Goal: Information Seeking & Learning: Compare options

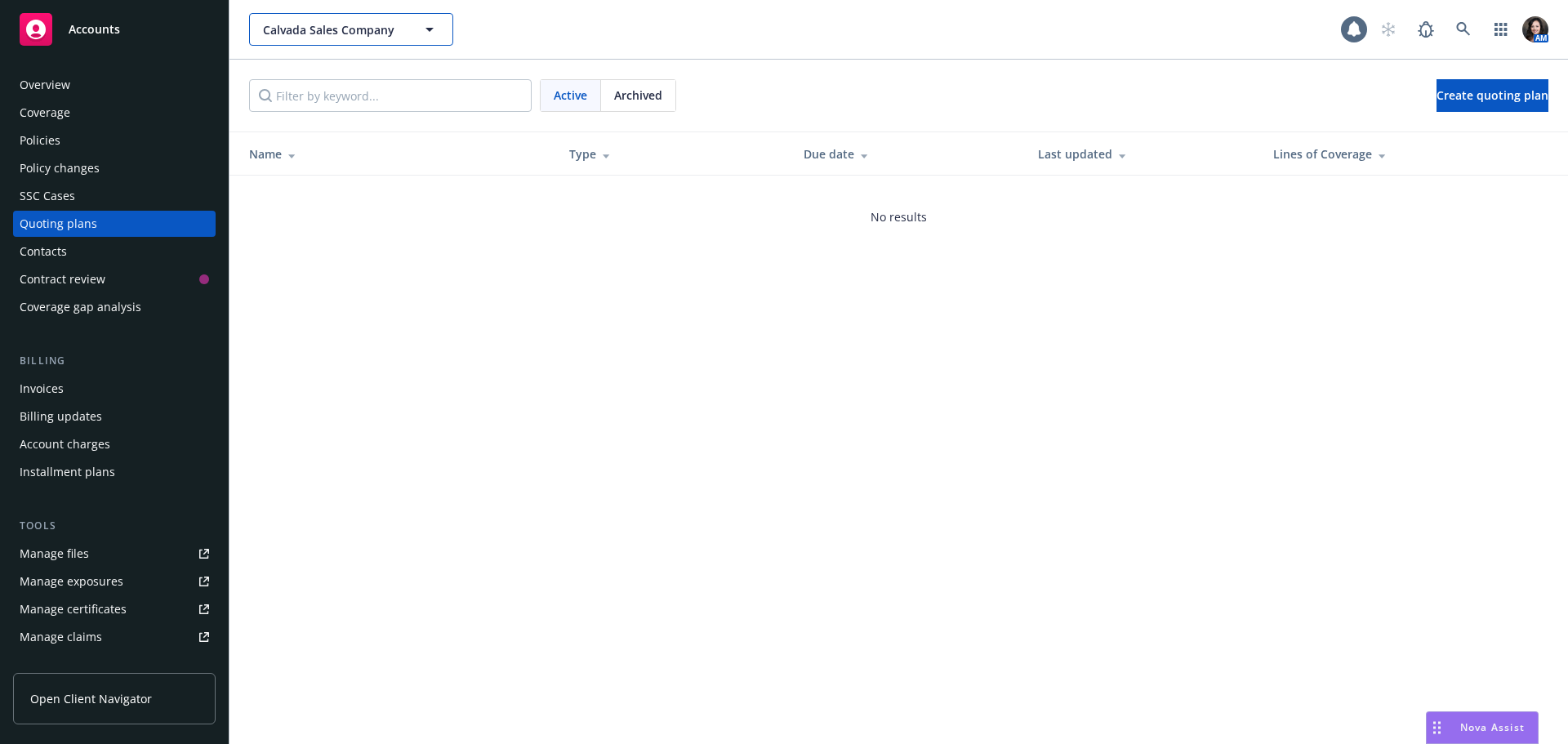
click at [371, 25] on span "Calvada Sales Company" at bounding box center [333, 30] width 142 height 18
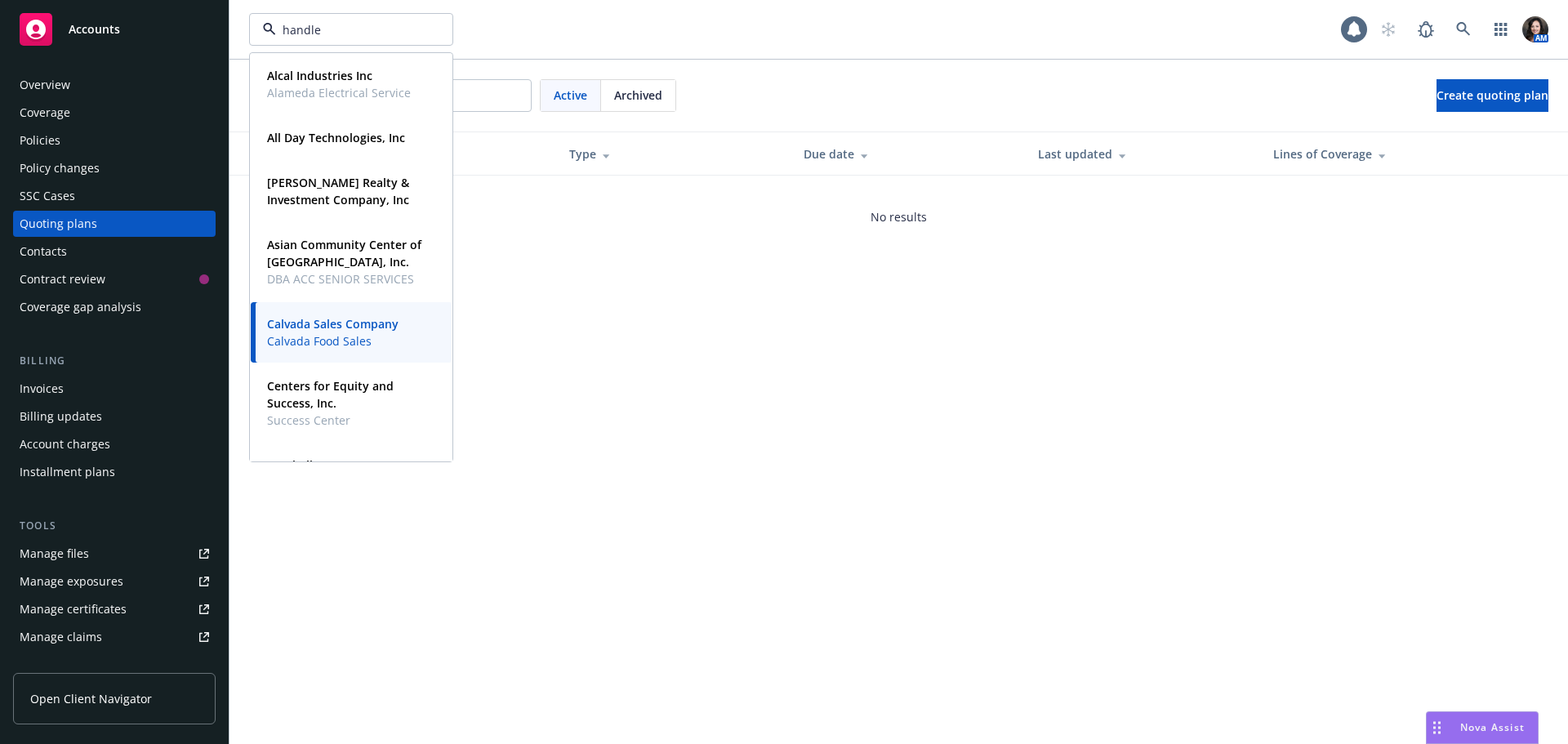
type input "handley"
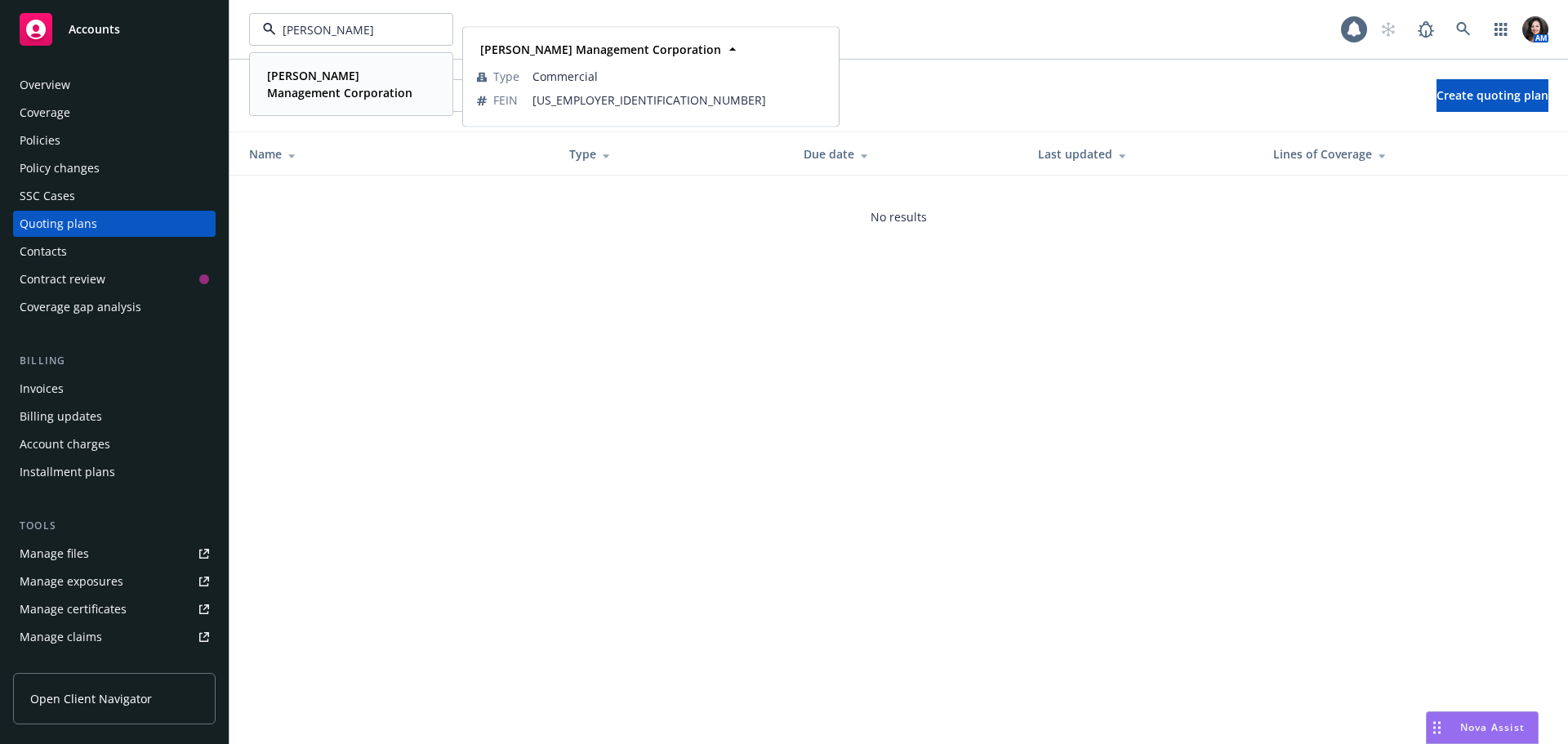
click at [356, 67] on span "Handley Management Corporation" at bounding box center [349, 84] width 165 height 34
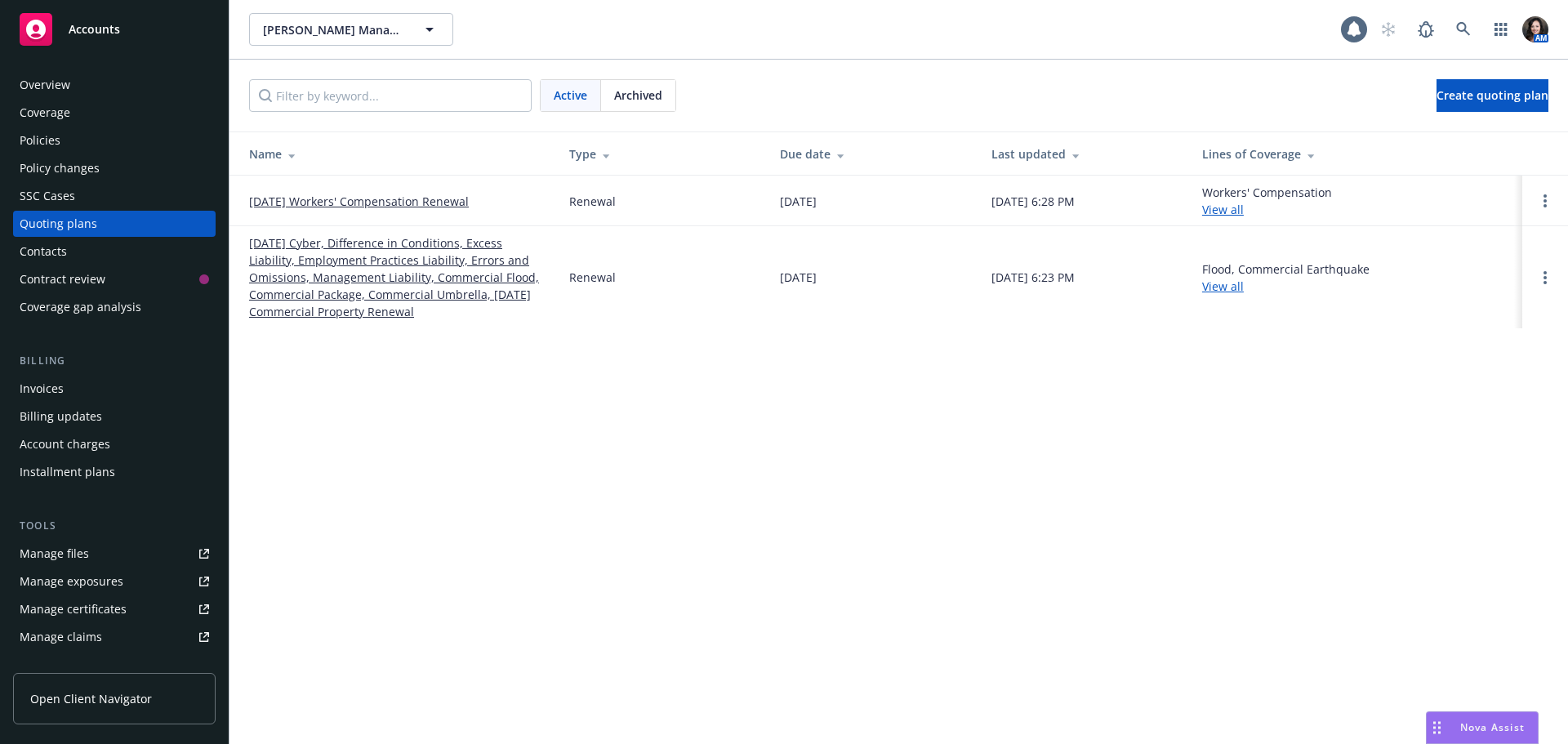
click at [29, 92] on div "Overview" at bounding box center [45, 85] width 51 height 26
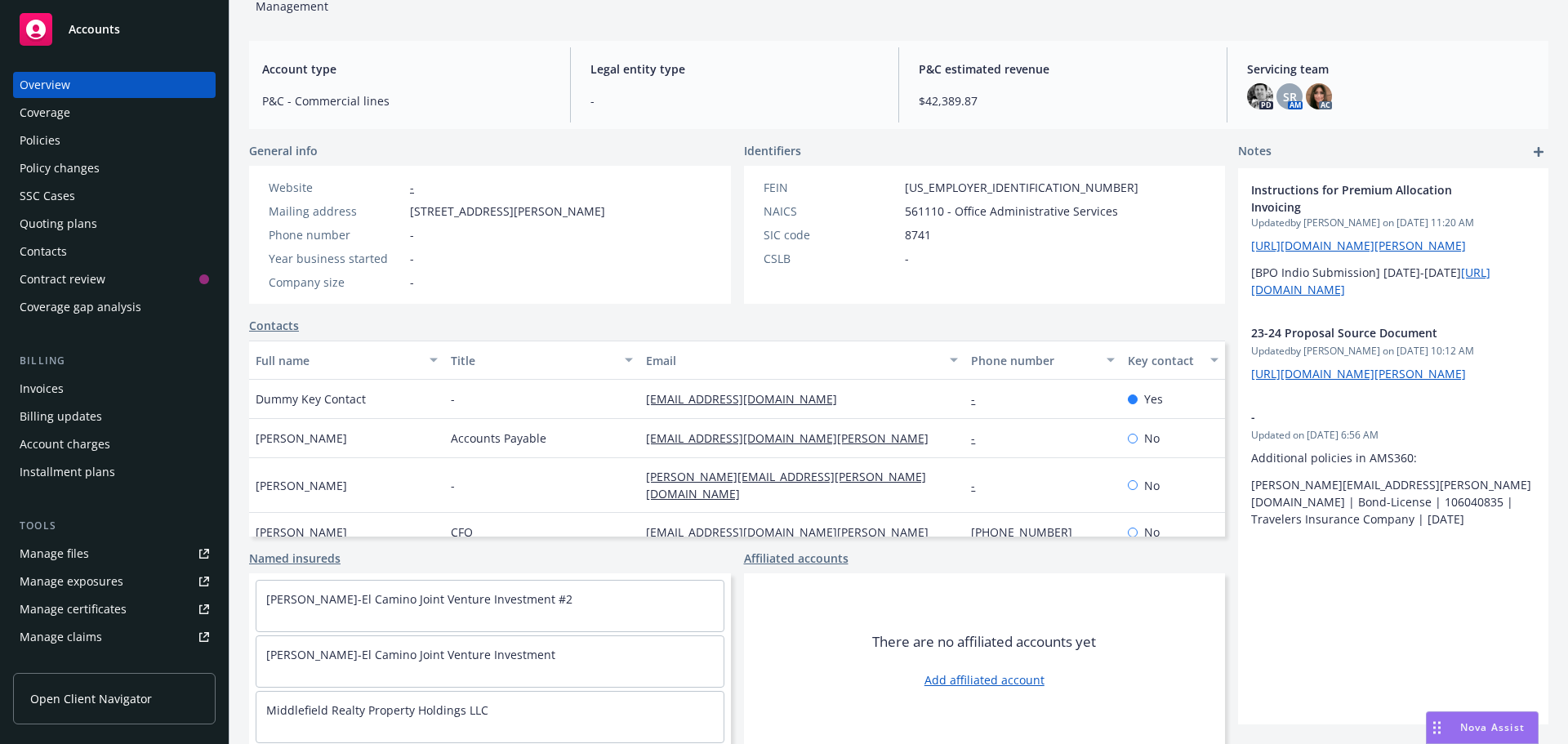
scroll to position [306, 0]
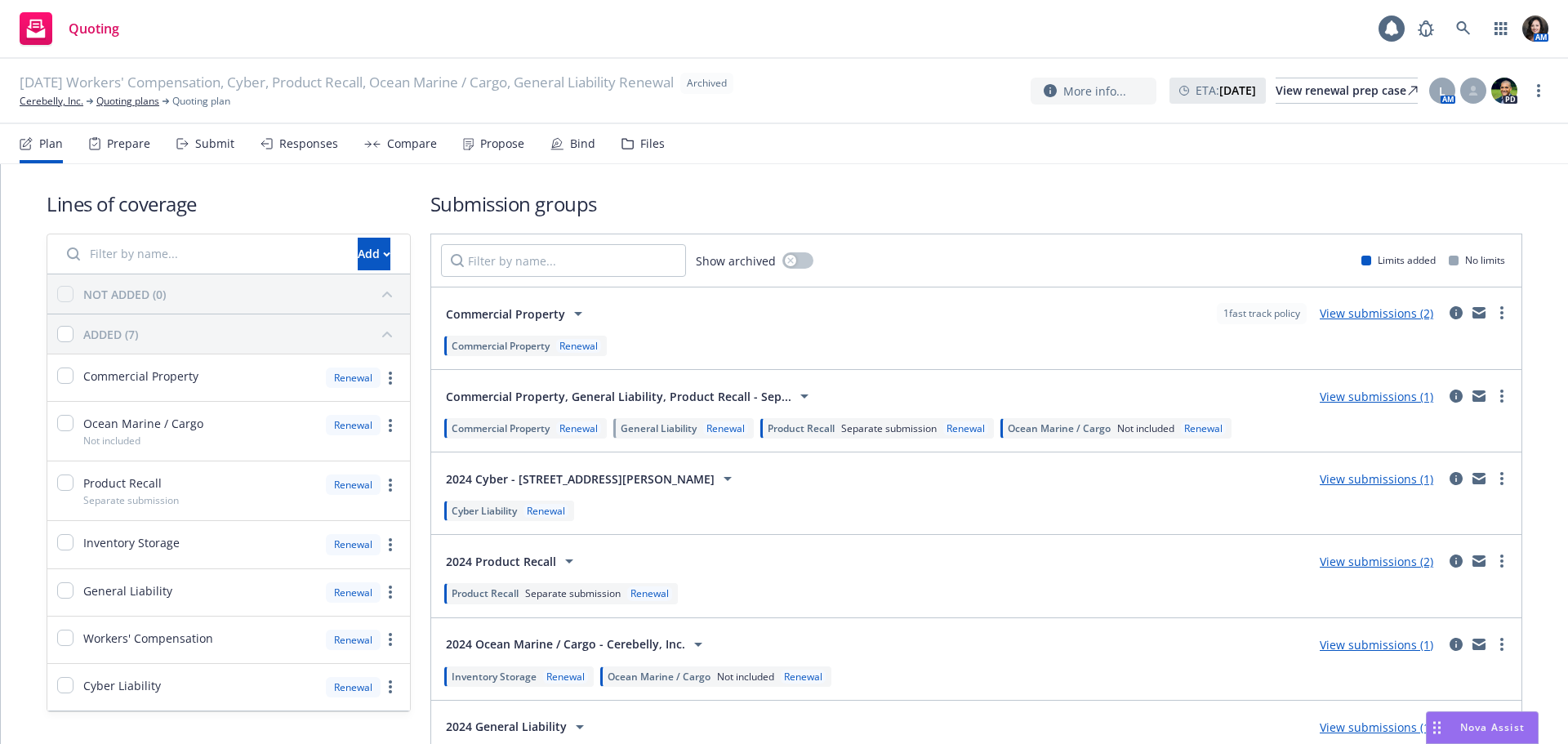
click at [402, 147] on div "Compare" at bounding box center [411, 144] width 50 height 13
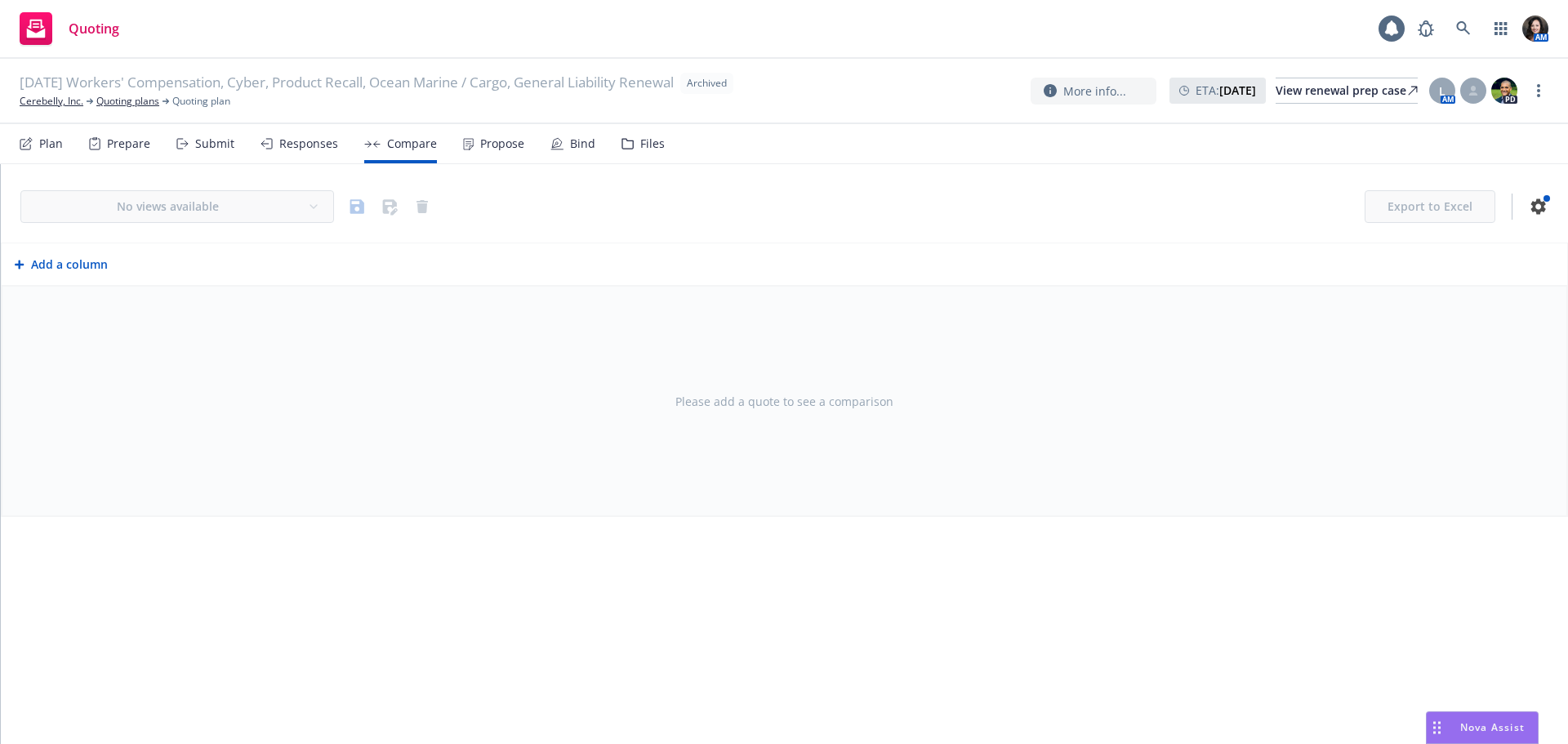
click at [275, 140] on div "Responses" at bounding box center [299, 144] width 77 height 39
click at [1155, 660] on div "No views available Export to Excel Add a column Please add a quote to see a com…" at bounding box center [784, 454] width 1567 height 580
click at [1490, 724] on span "Nova Assist" at bounding box center [1492, 727] width 64 height 14
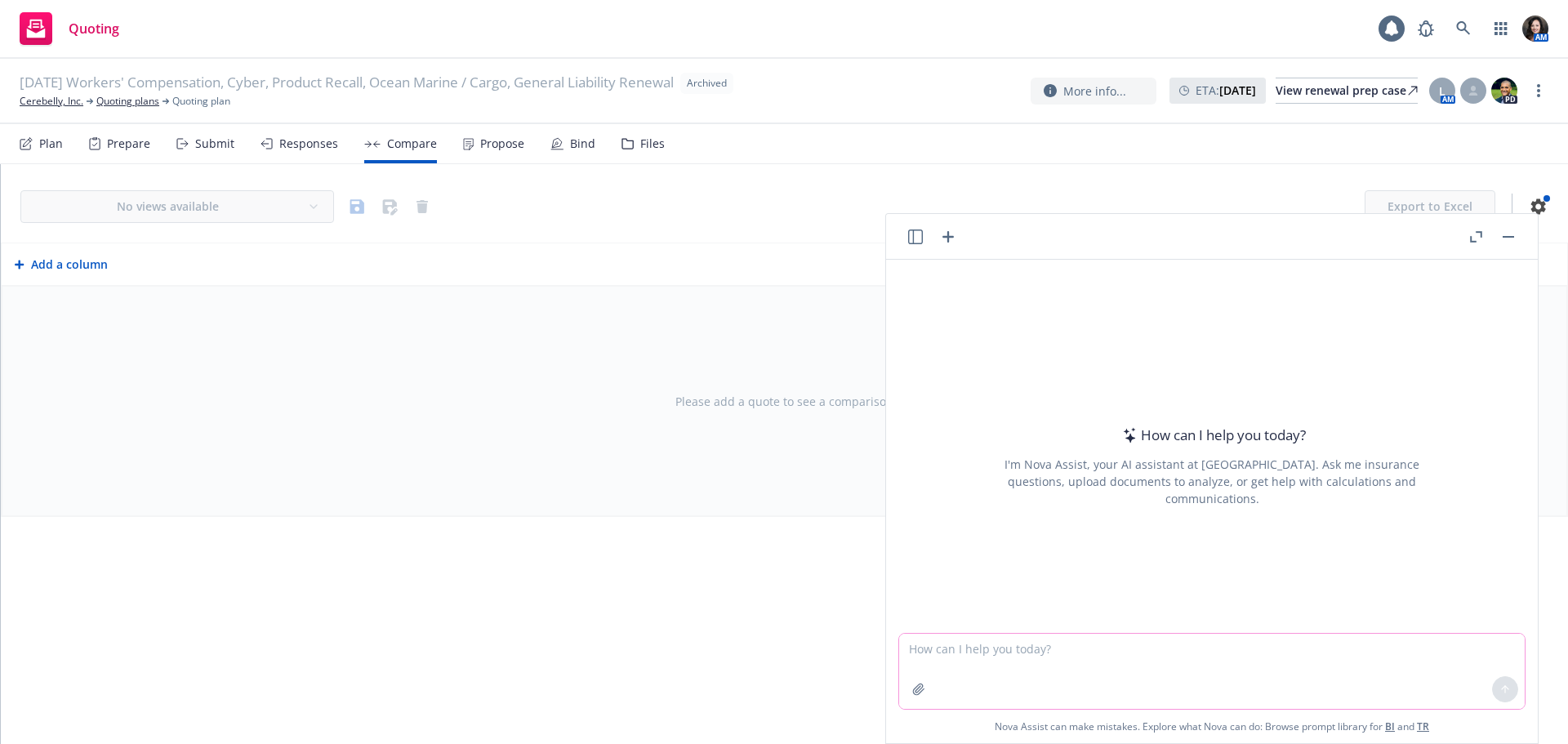
click at [1136, 666] on textarea at bounding box center [1212, 671] width 626 height 75
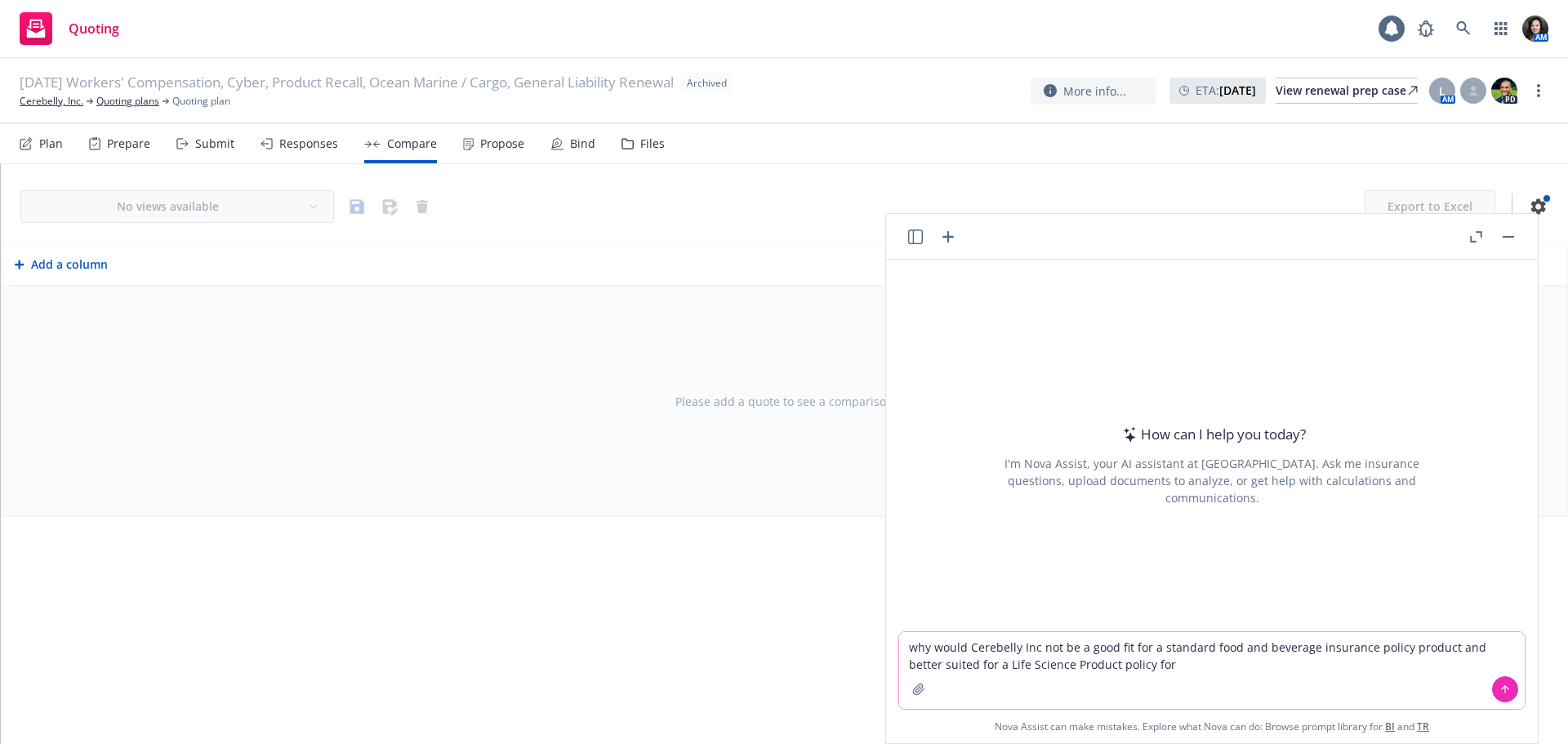
type textarea "why would Cerebelly Inc not be a good fit for a standard food and beverage insu…"
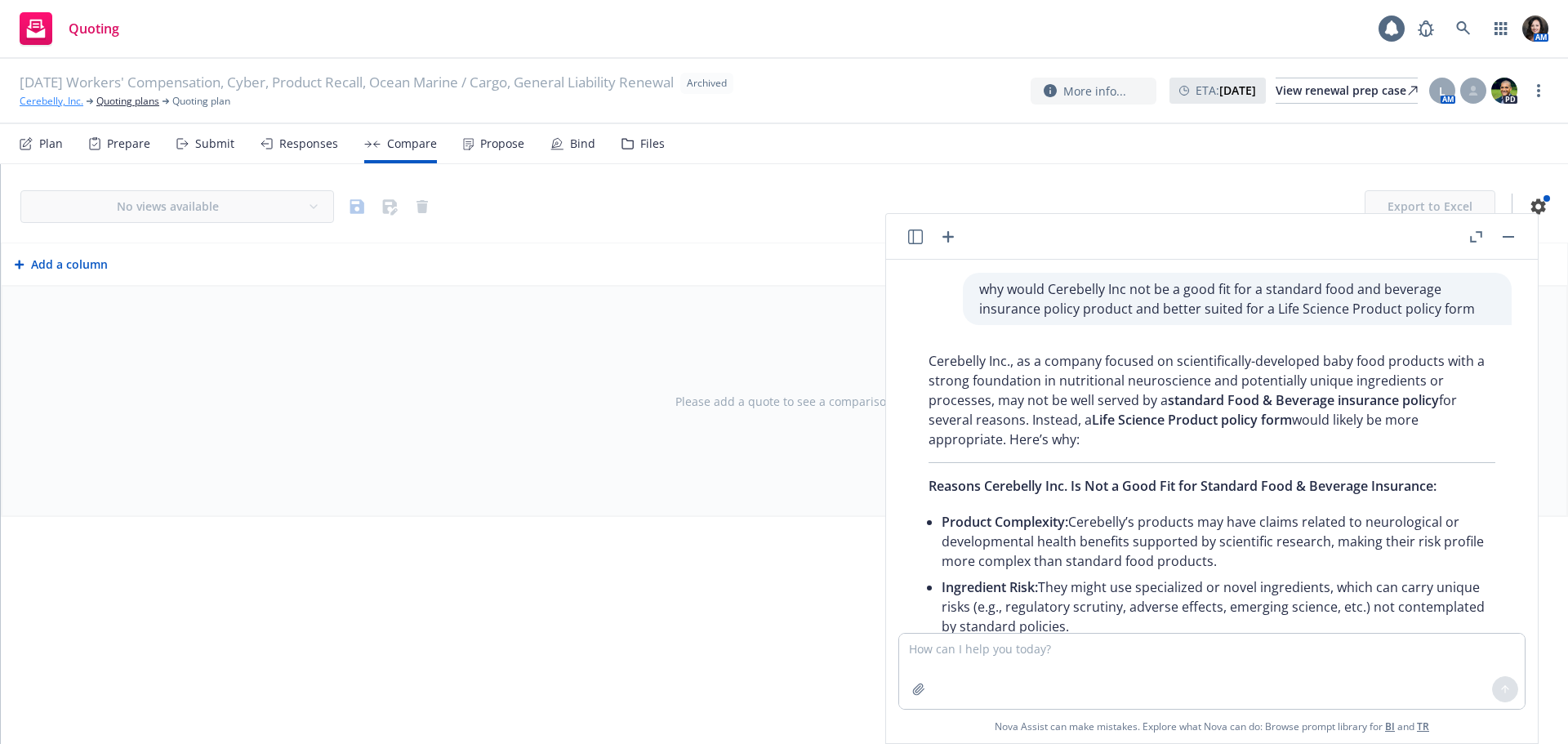
click at [38, 104] on link "Cerebelly, Inc." at bounding box center [51, 101] width 63 height 15
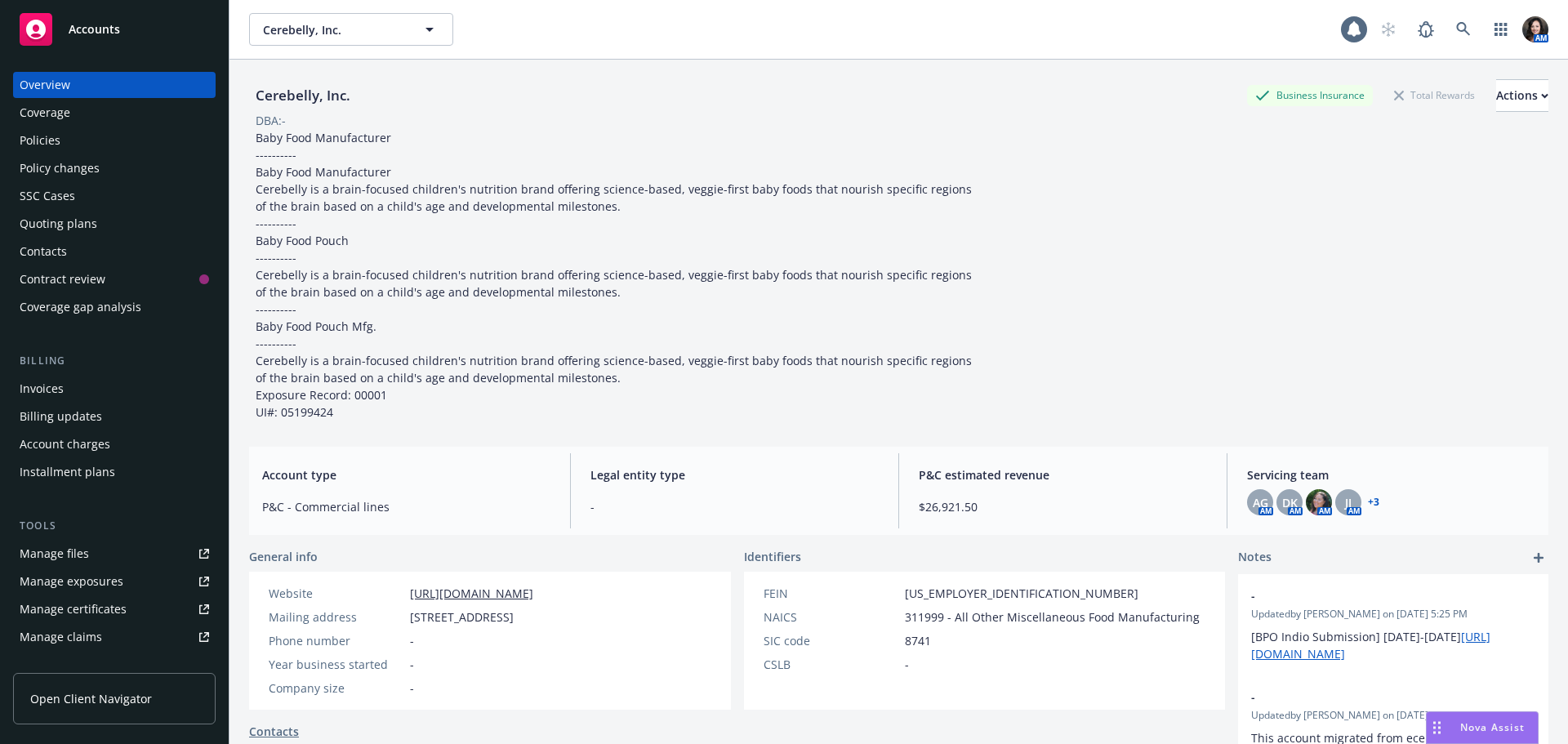
click at [456, 596] on link "[URL][DOMAIN_NAME]" at bounding box center [472, 594] width 123 height 16
click at [37, 141] on div "Policies" at bounding box center [40, 140] width 41 height 26
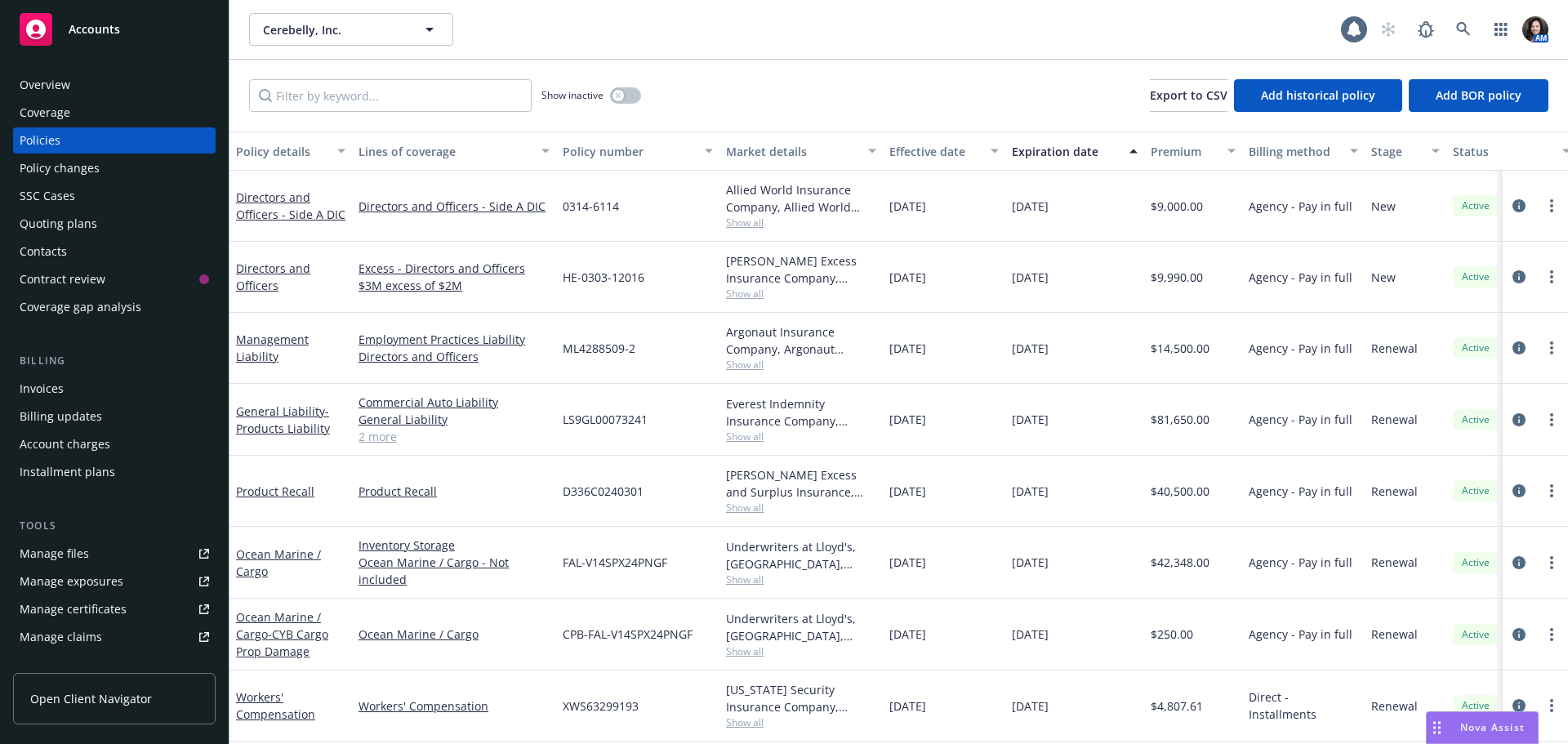
click at [71, 88] on div "Overview" at bounding box center [114, 85] width 189 height 26
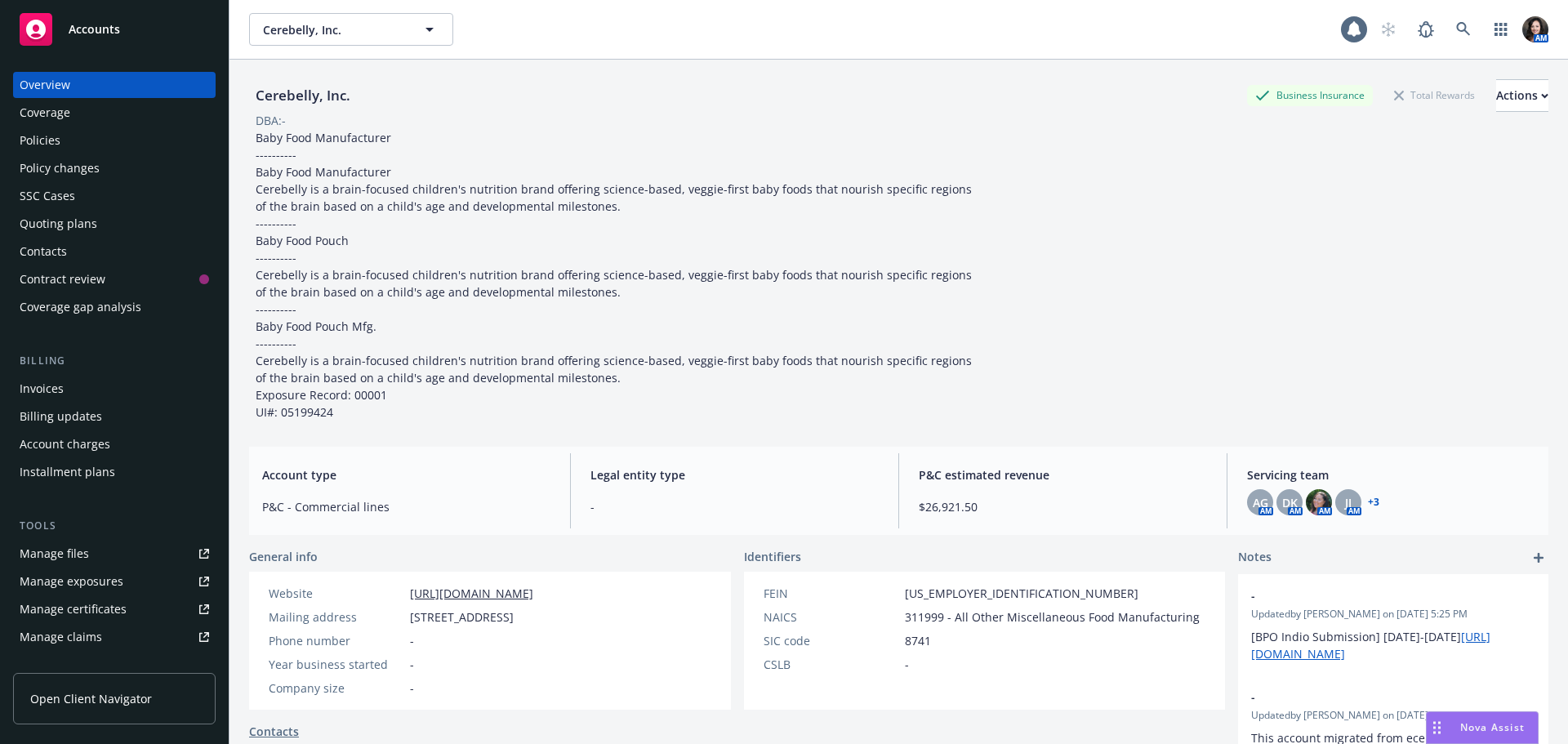
click at [29, 140] on div "Policies" at bounding box center [40, 140] width 41 height 26
